Goal: Task Accomplishment & Management: Use online tool/utility

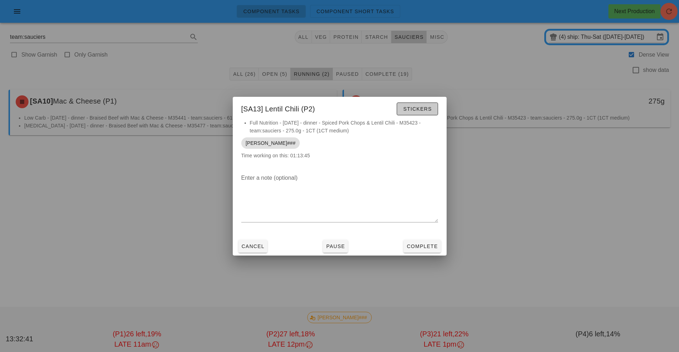
click at [424, 110] on span "Stickers" at bounding box center [416, 109] width 29 height 6
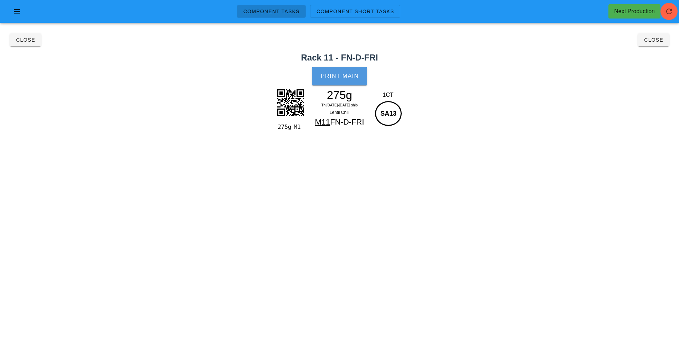
click at [341, 79] on span "Print Main" at bounding box center [339, 76] width 38 height 6
click at [16, 37] on span "Close" at bounding box center [26, 40] width 20 height 6
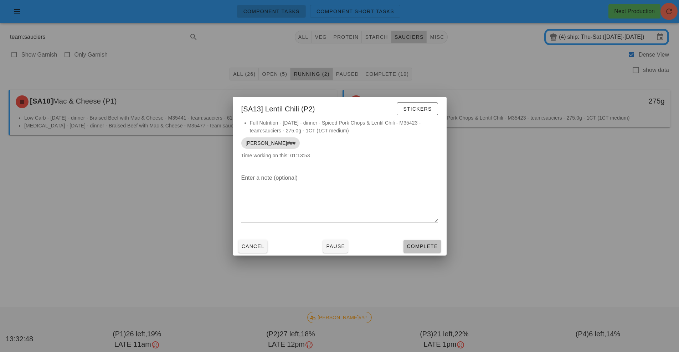
click at [427, 246] on span "Complete" at bounding box center [421, 247] width 31 height 6
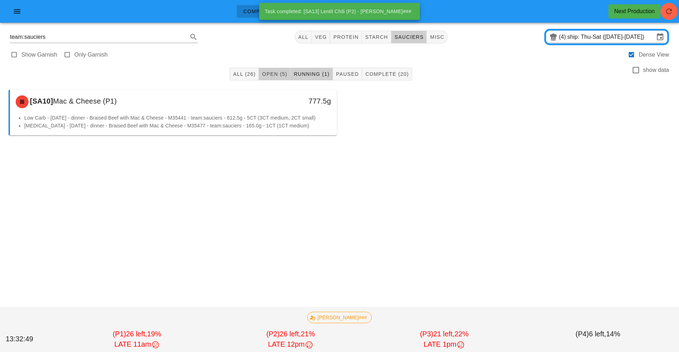
click at [281, 70] on button "Open (5)" at bounding box center [275, 74] width 32 height 13
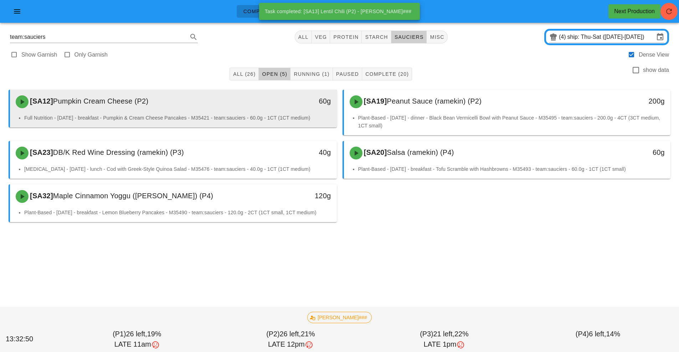
click at [238, 105] on div "[SA12] Pumpkin Cream Cheese (P2)" at bounding box center [132, 101] width 243 height 21
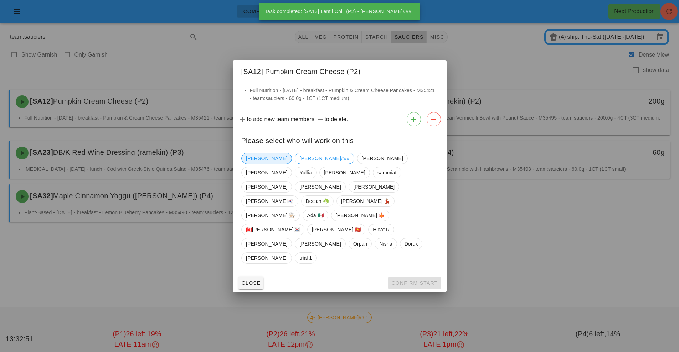
click at [249, 164] on span "[PERSON_NAME]" at bounding box center [266, 158] width 41 height 11
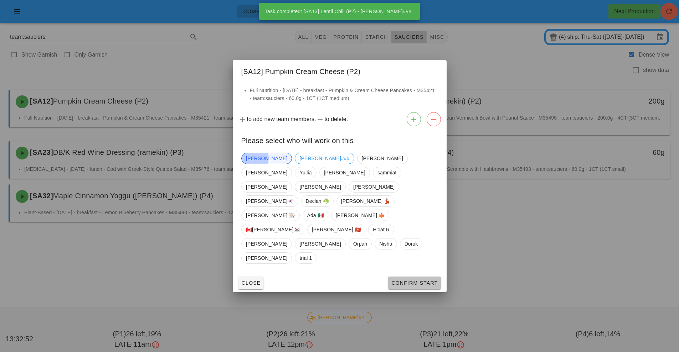
click at [406, 277] on button "Confirm Start" at bounding box center [414, 283] width 52 height 13
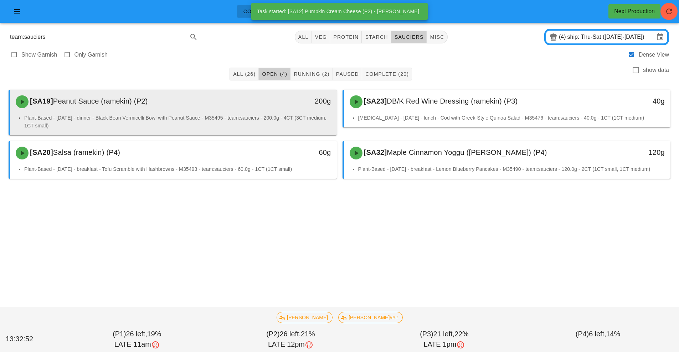
click at [219, 106] on div "[SA19] Peanut Sauce (ramekin) (P2)" at bounding box center [132, 101] width 243 height 21
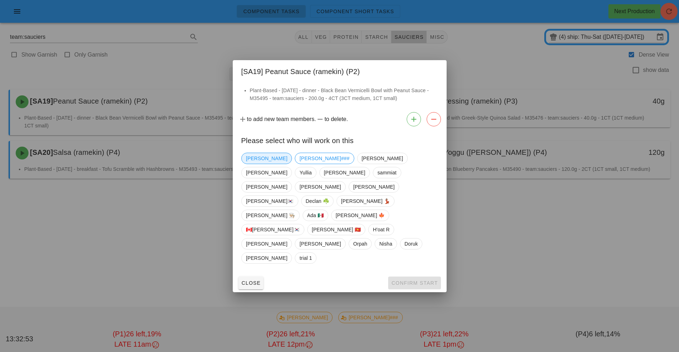
click at [255, 164] on span "[PERSON_NAME]" at bounding box center [266, 158] width 41 height 11
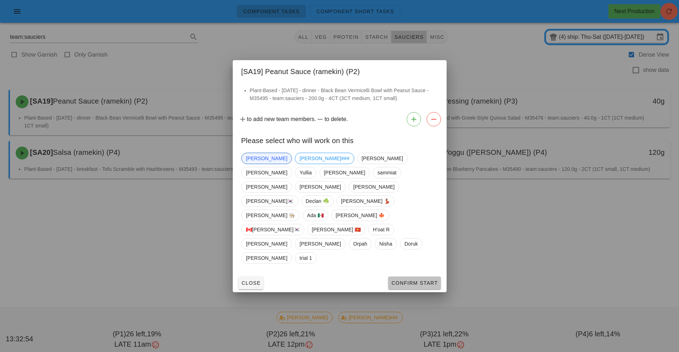
click at [416, 280] on span "Confirm Start" at bounding box center [414, 283] width 47 height 6
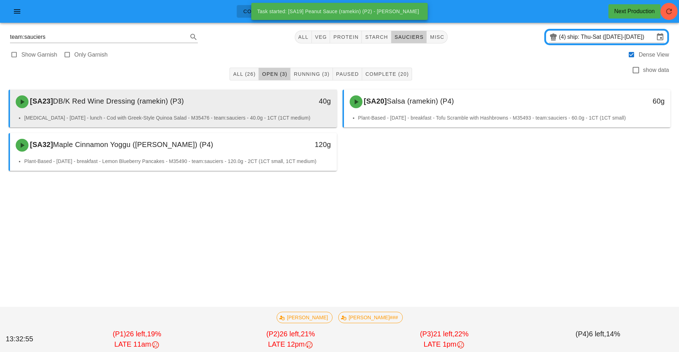
click at [222, 108] on div "[SA23] DB/K Red Wine Dressing (ramekin) (P3)" at bounding box center [132, 101] width 243 height 21
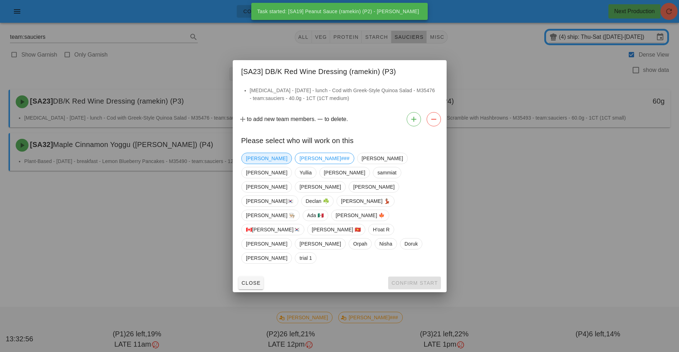
click at [251, 164] on span "[PERSON_NAME]" at bounding box center [266, 158] width 41 height 11
click at [413, 280] on span "Confirm Start" at bounding box center [414, 283] width 47 height 6
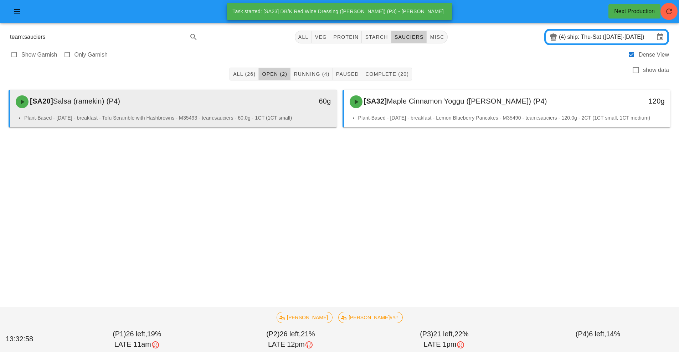
click at [245, 105] on div "[SA20] Salsa (ramekin) (P4)" at bounding box center [132, 101] width 243 height 21
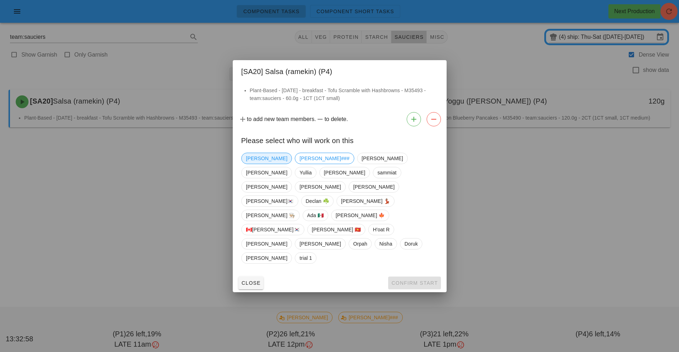
click at [252, 164] on span "[PERSON_NAME]" at bounding box center [266, 158] width 41 height 11
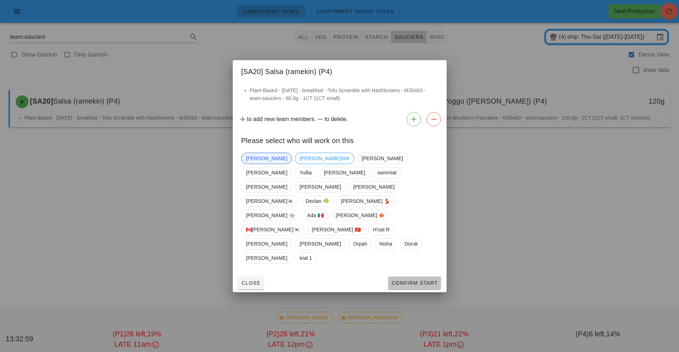
click at [419, 280] on span "Confirm Start" at bounding box center [414, 283] width 47 height 6
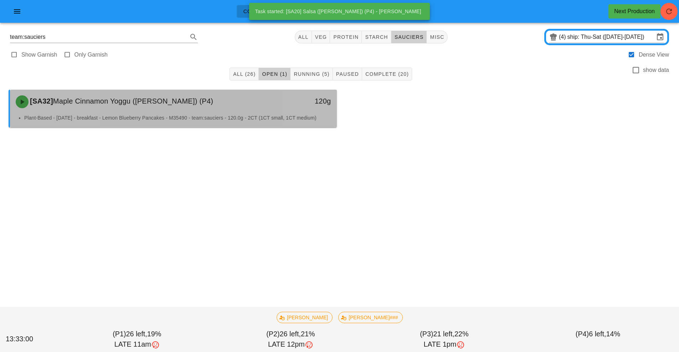
click at [234, 110] on div "[SA32] Maple Cinnamon Yoggu (ramekin) (P4)" at bounding box center [132, 101] width 243 height 21
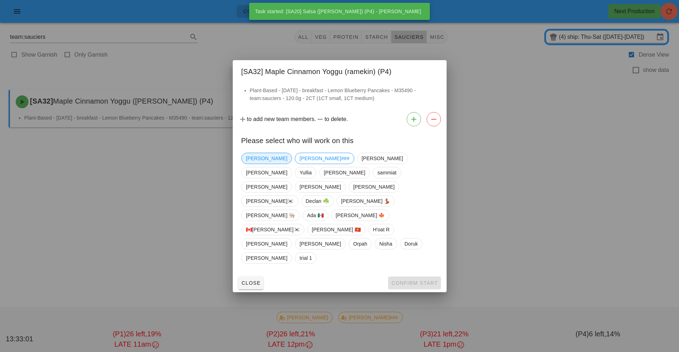
click at [251, 164] on span "[PERSON_NAME]" at bounding box center [266, 158] width 41 height 11
click at [409, 280] on span "Confirm Start" at bounding box center [414, 283] width 47 height 6
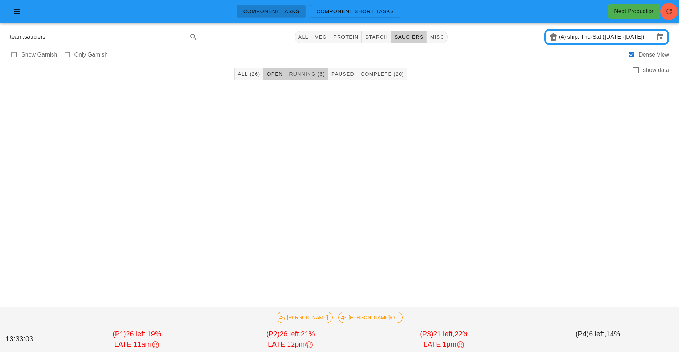
click at [304, 70] on button "Running (6)" at bounding box center [307, 74] width 42 height 13
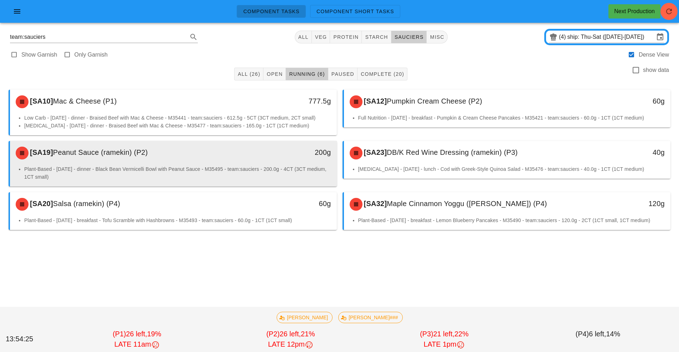
click at [249, 155] on div "[SA19] Peanut Sauce (ramekin) (P2)" at bounding box center [132, 152] width 243 height 21
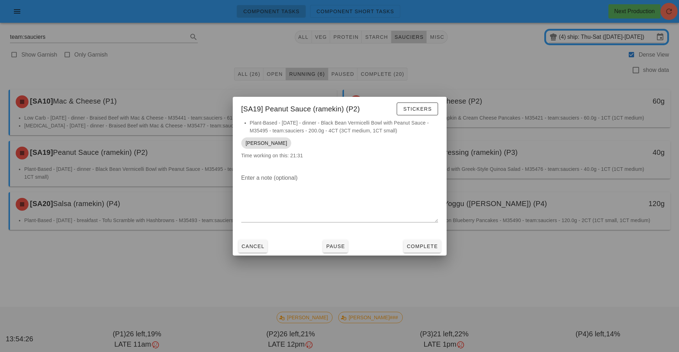
click at [424, 279] on div at bounding box center [339, 176] width 679 height 352
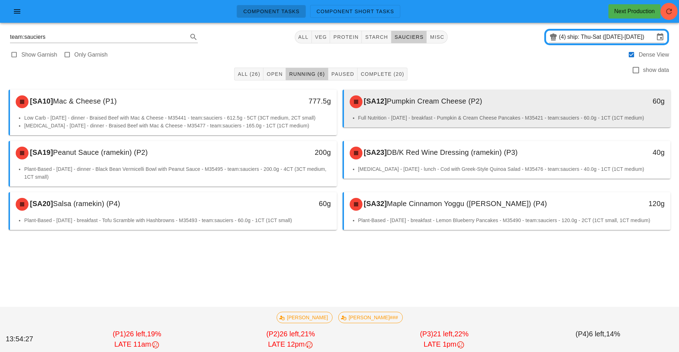
click at [460, 92] on div "[SA12] Pumpkin Cream Cheese (P2)" at bounding box center [466, 101] width 243 height 21
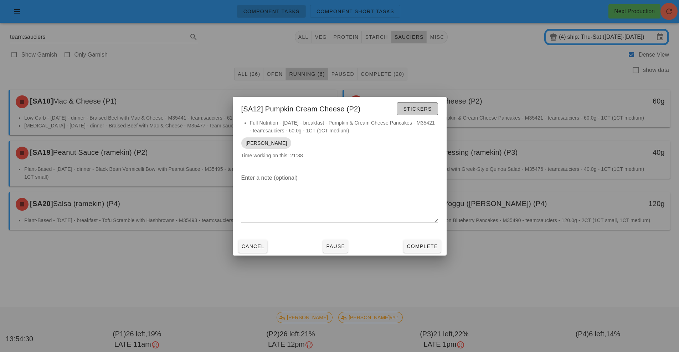
click at [417, 113] on button "Stickers" at bounding box center [416, 109] width 41 height 13
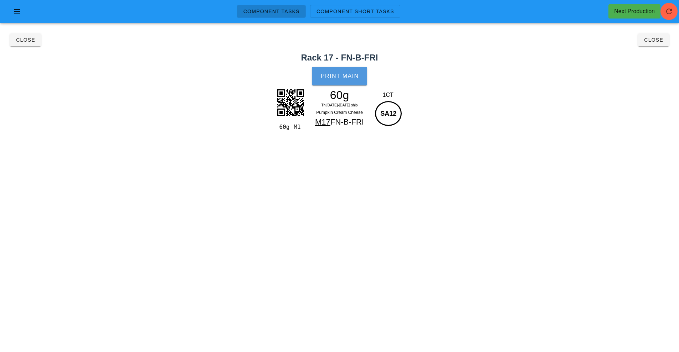
click at [350, 77] on span "Print Main" at bounding box center [339, 76] width 38 height 6
click at [651, 43] on button "Close" at bounding box center [653, 39] width 31 height 13
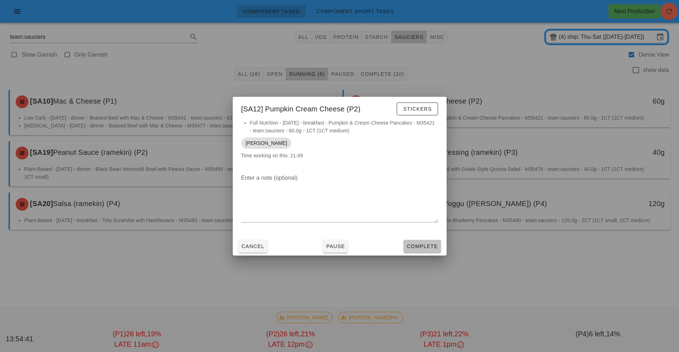
click at [426, 245] on span "Complete" at bounding box center [421, 247] width 31 height 6
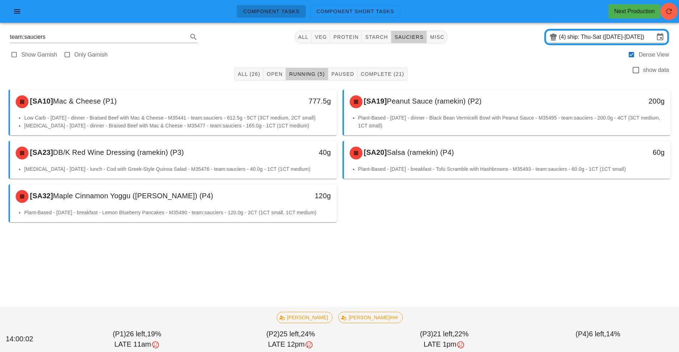
click at [295, 207] on div "120g" at bounding box center [294, 196] width 81 height 21
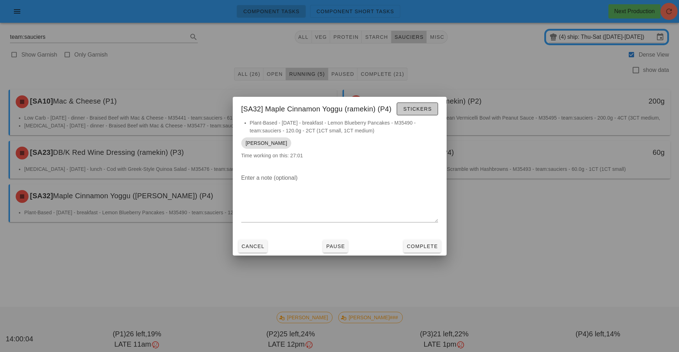
click at [424, 104] on button "Stickers" at bounding box center [416, 109] width 41 height 13
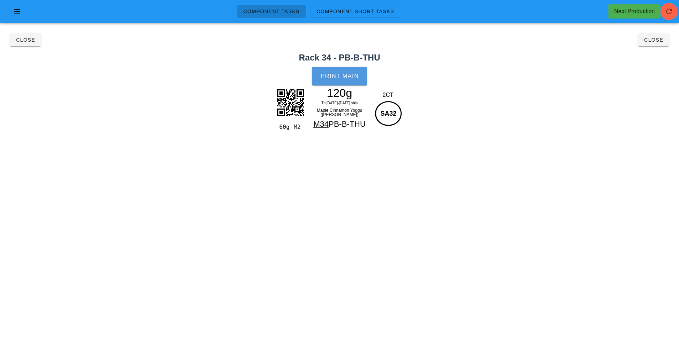
click at [340, 74] on span "Print Main" at bounding box center [339, 76] width 38 height 6
click at [649, 42] on span "Close" at bounding box center [653, 40] width 20 height 6
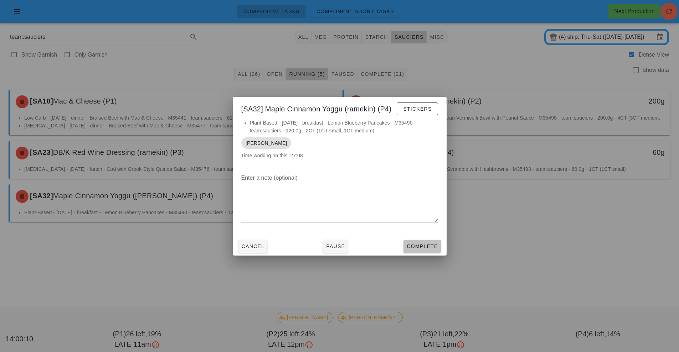
click at [428, 246] on span "Complete" at bounding box center [421, 247] width 31 height 6
